Goal: Connect with others: Connect with others

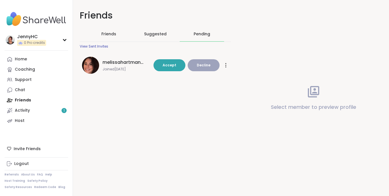
click at [171, 65] on span "Accept" at bounding box center [170, 65] width 14 height 5
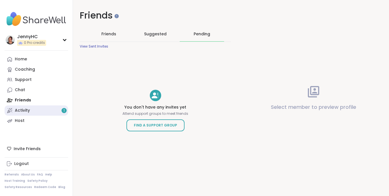
click at [20, 111] on div "Activity 1" at bounding box center [22, 111] width 15 height 6
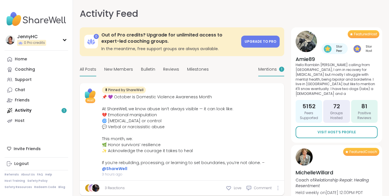
click at [268, 69] on span "Mentions" at bounding box center [267, 69] width 19 height 6
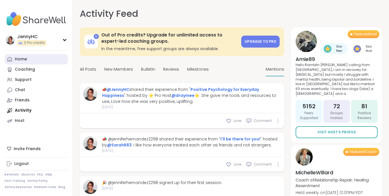
click at [20, 60] on div "Home" at bounding box center [21, 59] width 12 height 6
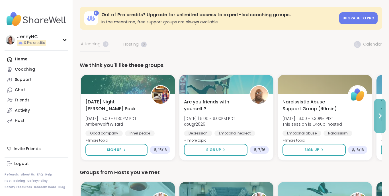
click at [380, 116] on icon at bounding box center [380, 116] width 2 height 5
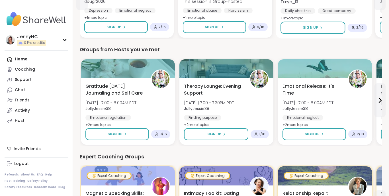
scroll to position [138, 0]
